Goal: Task Accomplishment & Management: Complete application form

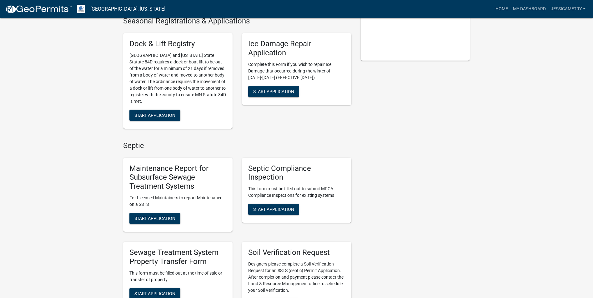
scroll to position [188, 0]
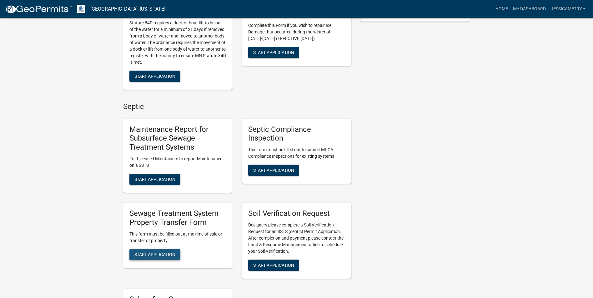
click at [151, 256] on span "Start Application" at bounding box center [154, 254] width 41 height 5
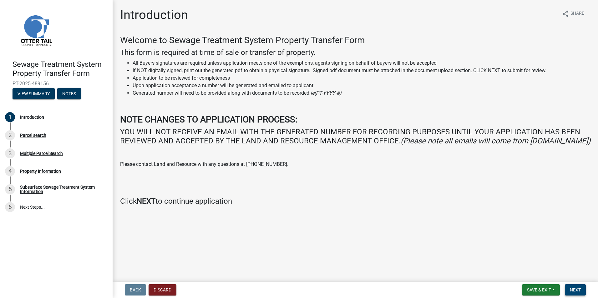
click at [579, 289] on span "Next" at bounding box center [575, 290] width 11 height 5
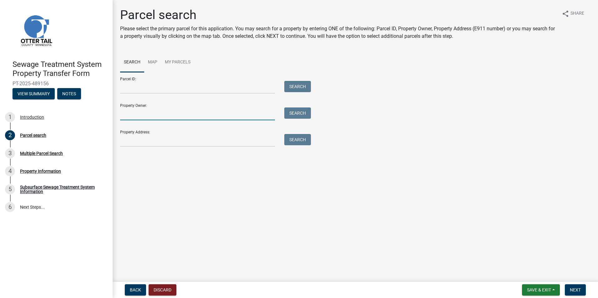
click at [150, 112] on input "Property Owner:" at bounding box center [197, 114] width 155 height 13
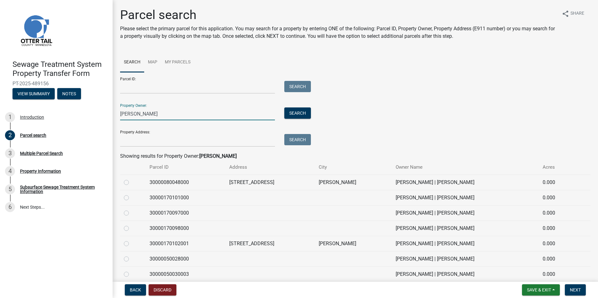
type input "[PERSON_NAME]"
click at [124, 186] on div at bounding box center [133, 183] width 18 height 8
click at [131, 179] on label at bounding box center [131, 179] width 0 height 0
click at [131, 182] on input "radio" at bounding box center [133, 181] width 4 height 4
radio input "true"
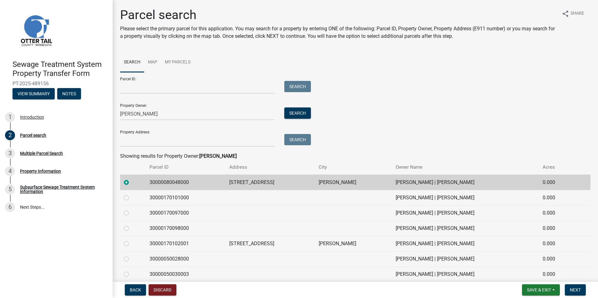
click at [131, 194] on label at bounding box center [131, 194] width 0 height 0
click at [131, 198] on input "radio" at bounding box center [133, 196] width 4 height 4
radio input "true"
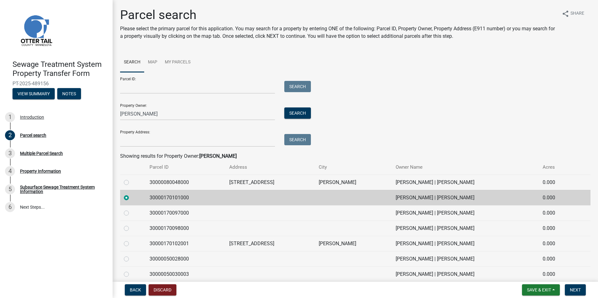
click at [131, 179] on label at bounding box center [131, 179] width 0 height 0
click at [131, 183] on input "radio" at bounding box center [133, 181] width 4 height 4
radio input "true"
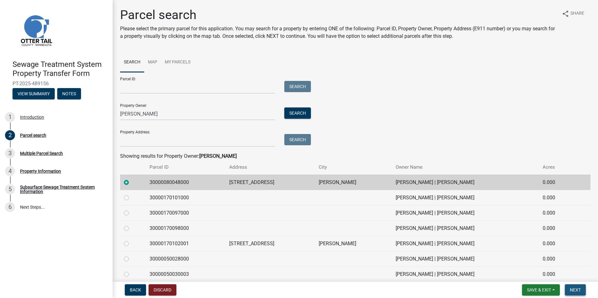
click at [577, 289] on span "Next" at bounding box center [575, 290] width 11 height 5
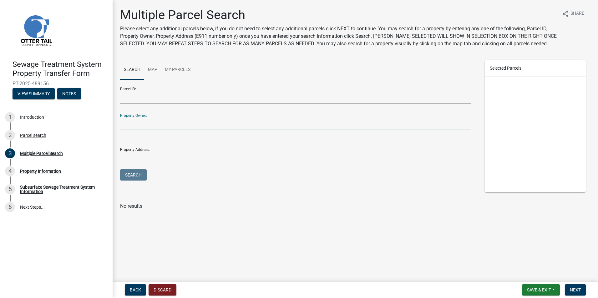
click at [151, 121] on input "Property Owner:" at bounding box center [295, 124] width 350 height 13
type input "[PERSON_NAME]"
click at [120, 169] on button "Search" at bounding box center [133, 174] width 27 height 11
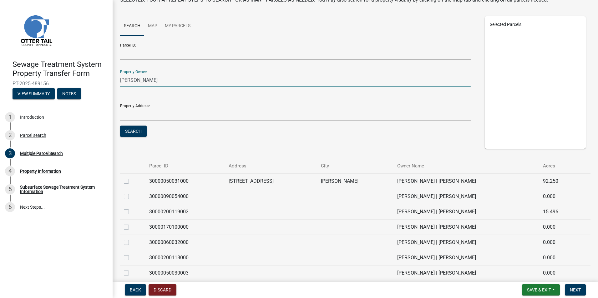
scroll to position [63, 0]
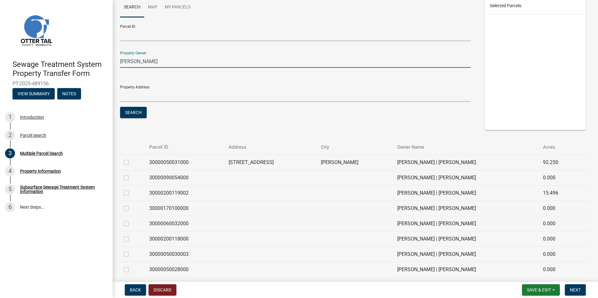
click at [131, 159] on label at bounding box center [131, 159] width 0 height 0
click at [131, 163] on input "checkbox" at bounding box center [133, 161] width 4 height 4
checkbox input "true"
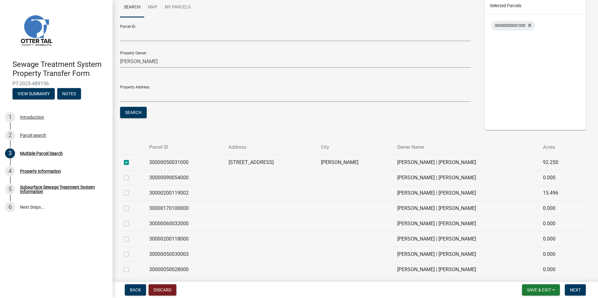
click at [128, 178] on div at bounding box center [133, 178] width 18 height 8
click at [131, 174] on label at bounding box center [131, 174] width 0 height 0
click at [131, 178] on input "checkbox" at bounding box center [133, 176] width 4 height 4
checkbox input "true"
click at [126, 197] on td at bounding box center [132, 192] width 25 height 15
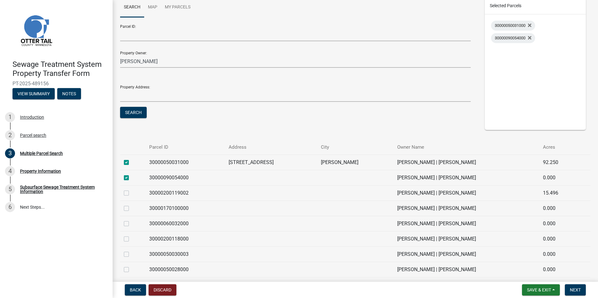
click at [131, 189] on label at bounding box center [131, 189] width 0 height 0
click at [131, 193] on input "checkbox" at bounding box center [133, 191] width 4 height 4
checkbox input "true"
click at [131, 205] on label at bounding box center [131, 205] width 0 height 0
click at [131, 209] on input "checkbox" at bounding box center [133, 207] width 4 height 4
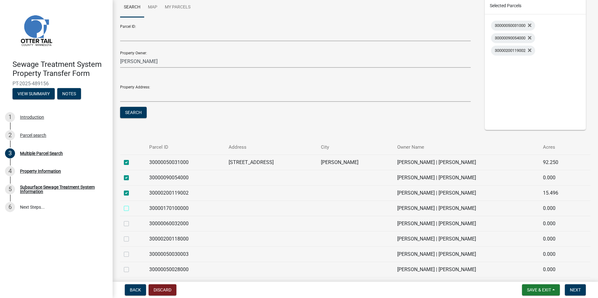
checkbox input "true"
click at [131, 220] on label at bounding box center [131, 220] width 0 height 0
click at [131, 224] on input "checkbox" at bounding box center [133, 222] width 4 height 4
checkbox input "true"
click at [131, 235] on label at bounding box center [131, 235] width 0 height 0
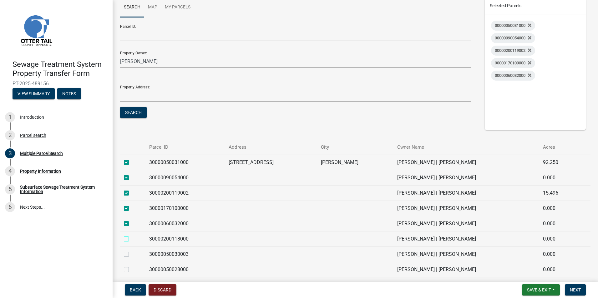
click at [131, 239] on input "checkbox" at bounding box center [133, 237] width 4 height 4
checkbox input "true"
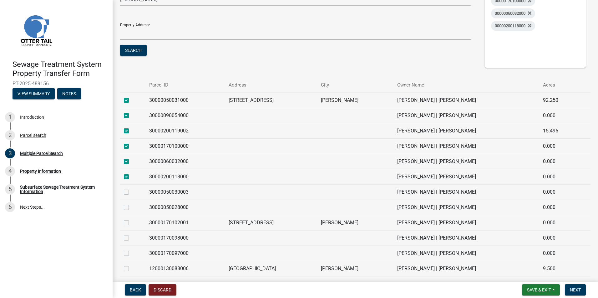
scroll to position [125, 0]
click at [131, 188] on label at bounding box center [131, 188] width 0 height 0
click at [131, 192] on input "checkbox" at bounding box center [133, 190] width 4 height 4
checkbox input "true"
click at [131, 204] on label at bounding box center [131, 204] width 0 height 0
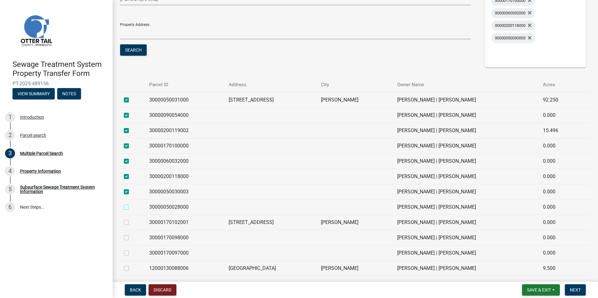
click at [131, 207] on input "checkbox" at bounding box center [133, 206] width 4 height 4
checkbox input "true"
click at [131, 219] on label at bounding box center [131, 219] width 0 height 0
click at [131, 222] on input "checkbox" at bounding box center [133, 221] width 4 height 4
checkbox input "true"
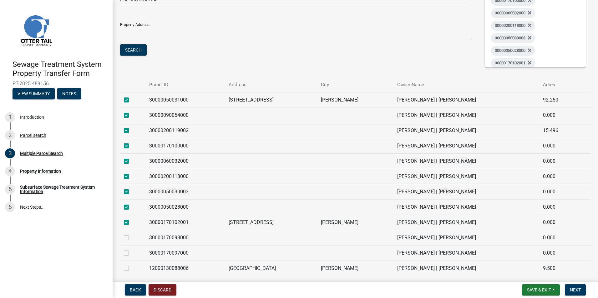
click at [131, 234] on label at bounding box center [131, 234] width 0 height 0
click at [131, 238] on input "checkbox" at bounding box center [133, 236] width 4 height 4
checkbox input "true"
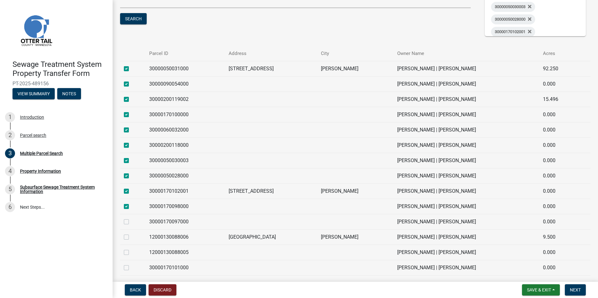
click at [131, 218] on label at bounding box center [131, 218] width 0 height 0
click at [131, 221] on input "checkbox" at bounding box center [133, 220] width 4 height 4
checkbox input "true"
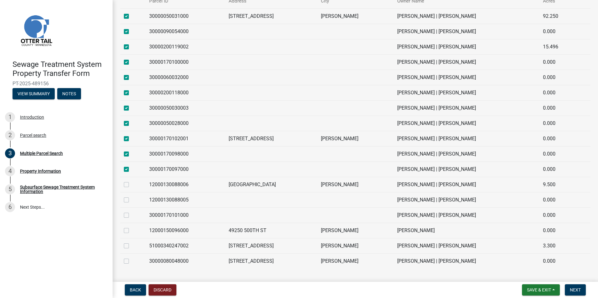
scroll to position [219, 0]
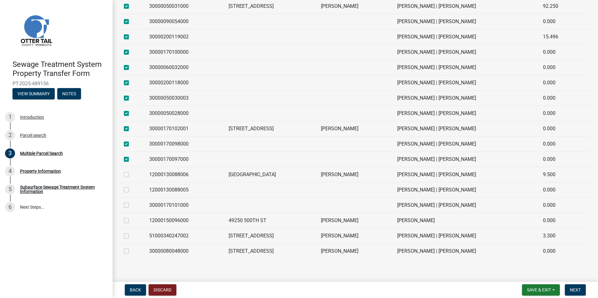
click at [129, 205] on div at bounding box center [133, 206] width 18 height 8
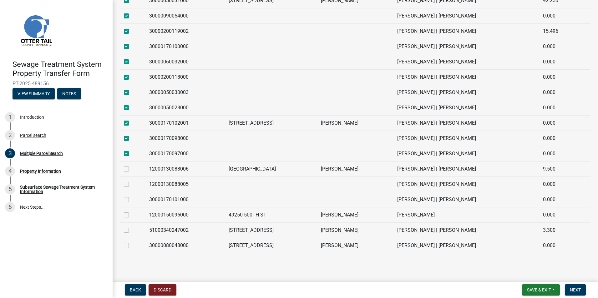
scroll to position [228, 0]
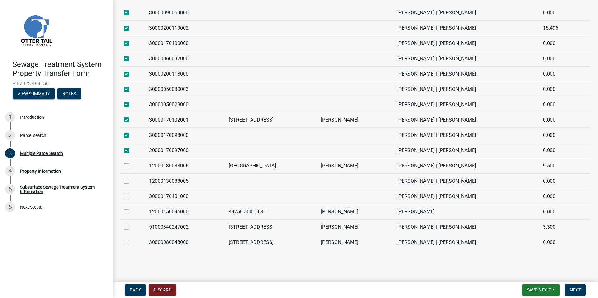
click at [131, 239] on label at bounding box center [131, 239] width 0 height 0
click at [131, 243] on input "checkbox" at bounding box center [133, 241] width 4 height 4
checkbox input "true"
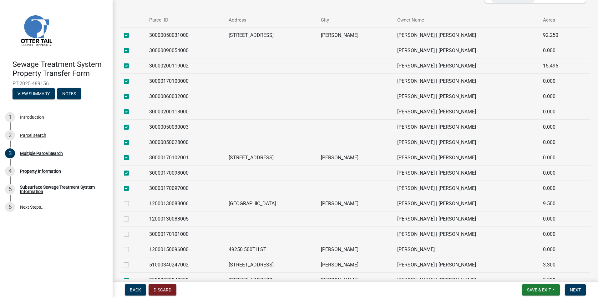
scroll to position [219, 0]
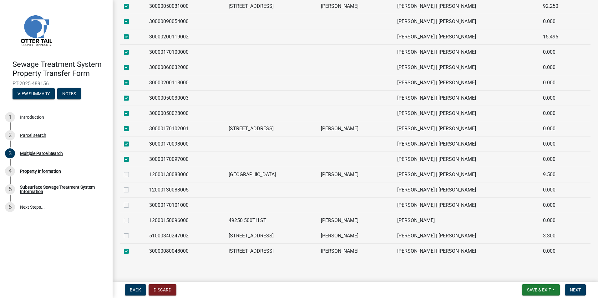
click at [129, 205] on div at bounding box center [133, 206] width 18 height 8
click at [131, 202] on label at bounding box center [131, 202] width 0 height 0
click at [131, 205] on input "checkbox" at bounding box center [133, 204] width 4 height 4
checkbox input "true"
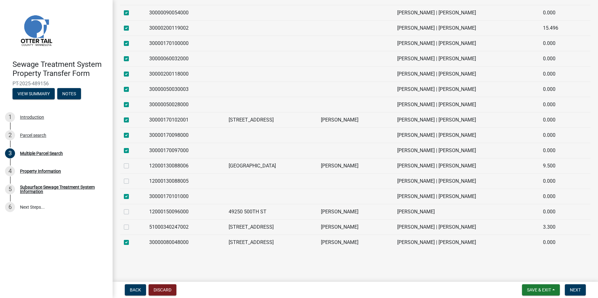
scroll to position [0, 0]
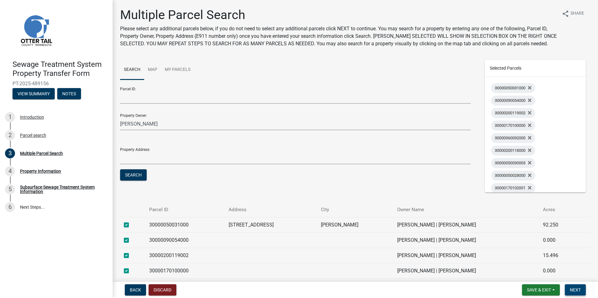
click at [580, 293] on button "Next" at bounding box center [575, 289] width 21 height 11
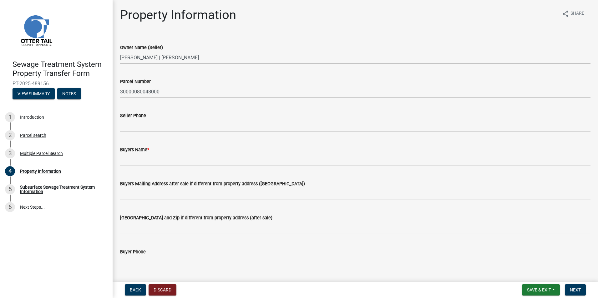
click at [167, 153] on div "Buyers Name *" at bounding box center [355, 150] width 470 height 8
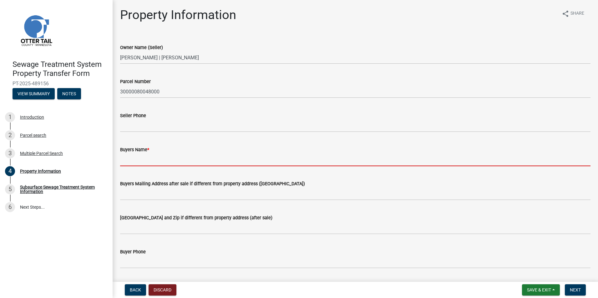
click at [163, 162] on input "Buyers Name *" at bounding box center [355, 159] width 470 height 13
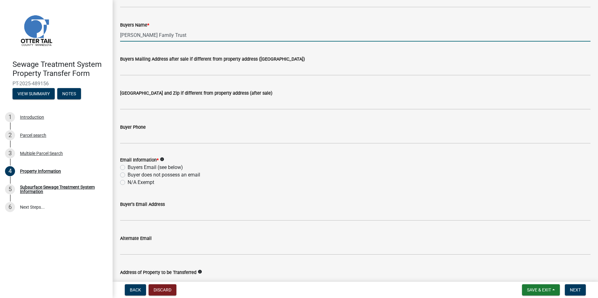
scroll to position [125, 0]
type input "[PERSON_NAME] Family Trust"
click at [145, 180] on label "N/A Exempt" at bounding box center [141, 182] width 27 height 8
click at [132, 180] on input "N/A Exempt" at bounding box center [130, 180] width 4 height 4
radio input "true"
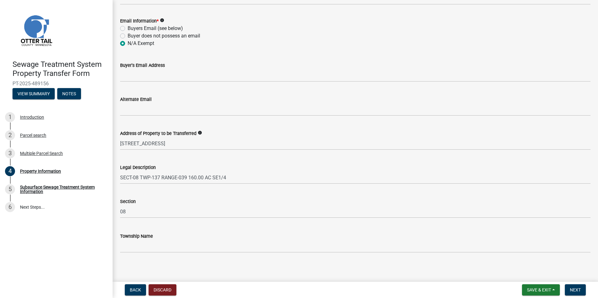
scroll to position [267, 0]
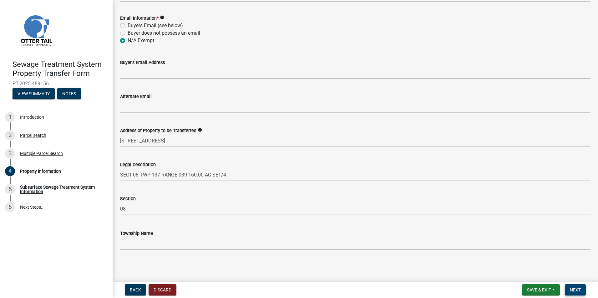
click at [577, 290] on span "Next" at bounding box center [575, 290] width 11 height 5
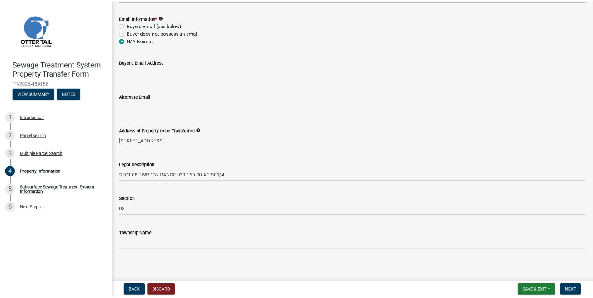
scroll to position [0, 0]
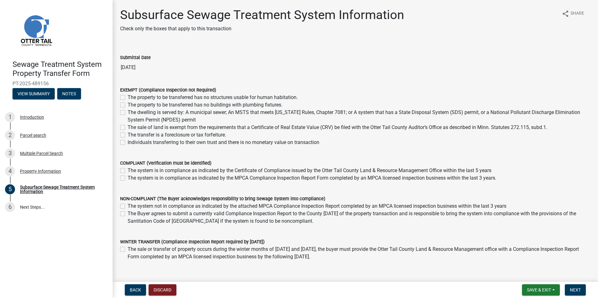
click at [128, 144] on label "Individuals transferring to their own trust and there is no monetary value on t…" at bounding box center [224, 143] width 192 height 8
click at [128, 143] on input "Individuals transferring to their own trust and there is no monetary value on t…" at bounding box center [130, 141] width 4 height 4
checkbox input "true"
checkbox input "false"
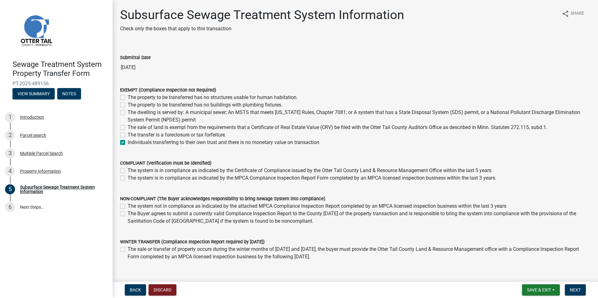
checkbox input "false"
checkbox input "true"
click at [579, 289] on span "Next" at bounding box center [575, 290] width 11 height 5
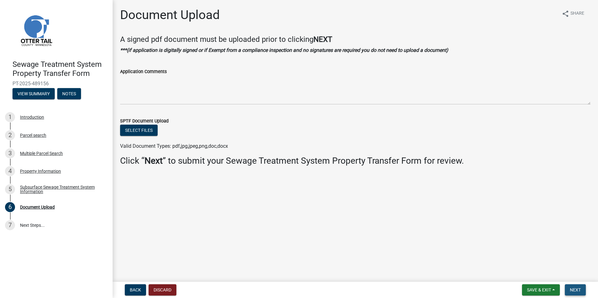
click at [578, 287] on button "Next" at bounding box center [575, 289] width 21 height 11
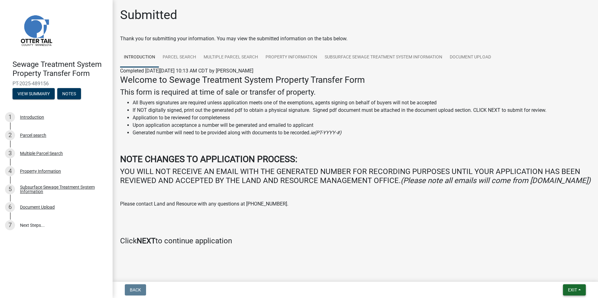
click at [571, 290] on span "Exit" at bounding box center [572, 290] width 9 height 5
click at [553, 274] on button "Save & Exit" at bounding box center [560, 273] width 50 height 15
